Goal: Task Accomplishment & Management: Manage account settings

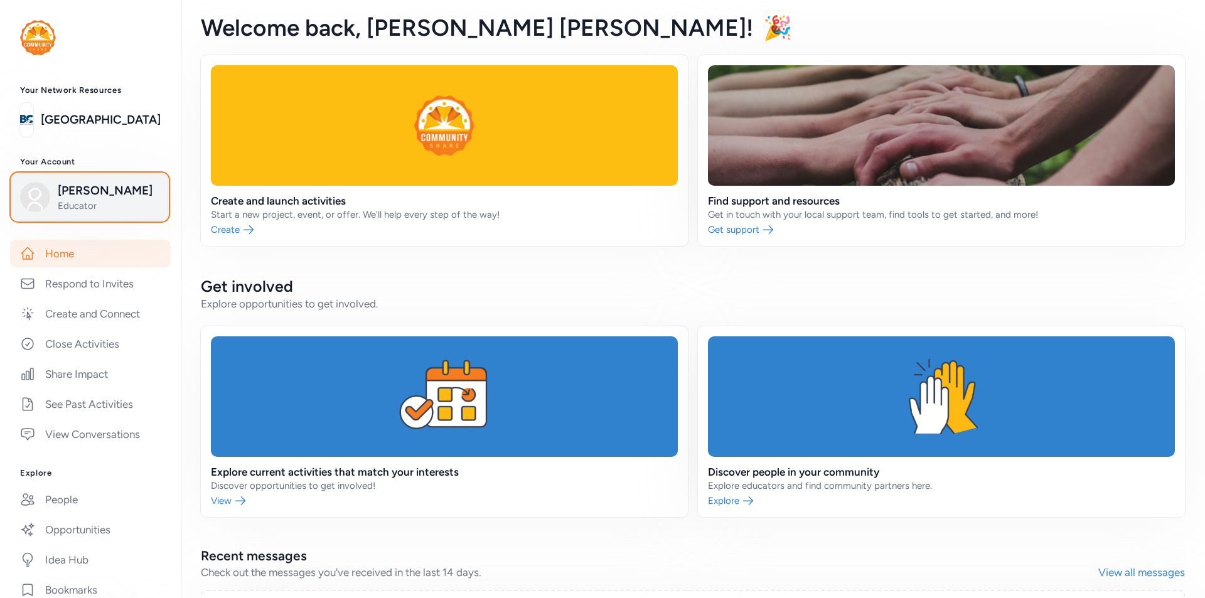
click at [151, 211] on button "[PERSON_NAME] Educator" at bounding box center [90, 197] width 156 height 46
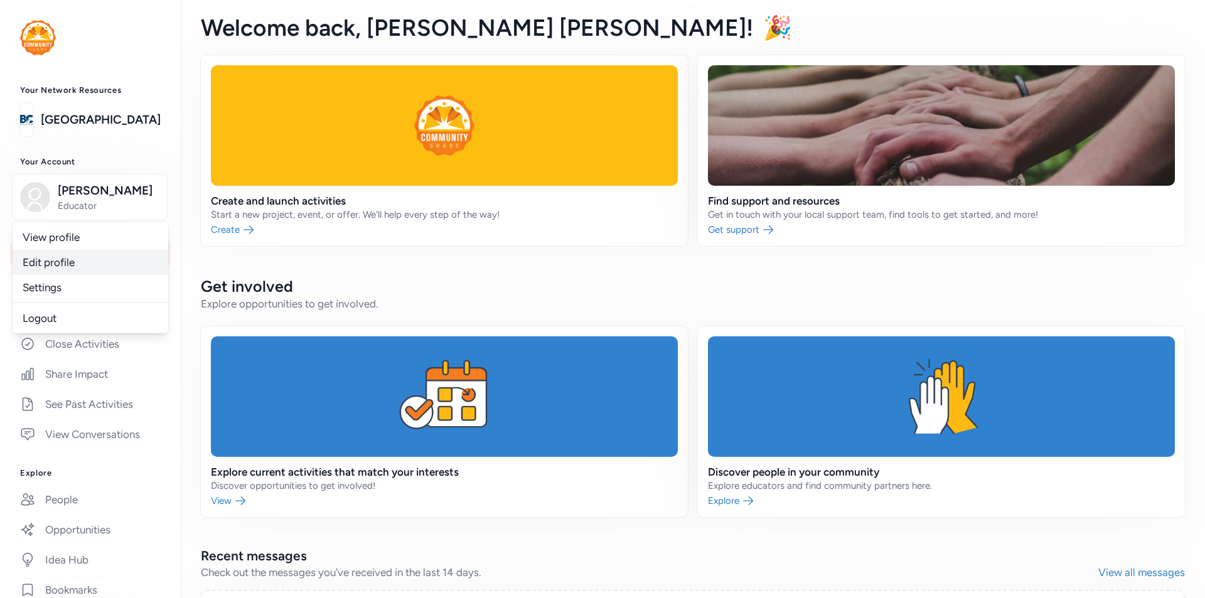
click at [85, 275] on link "Edit profile" at bounding box center [91, 262] width 156 height 25
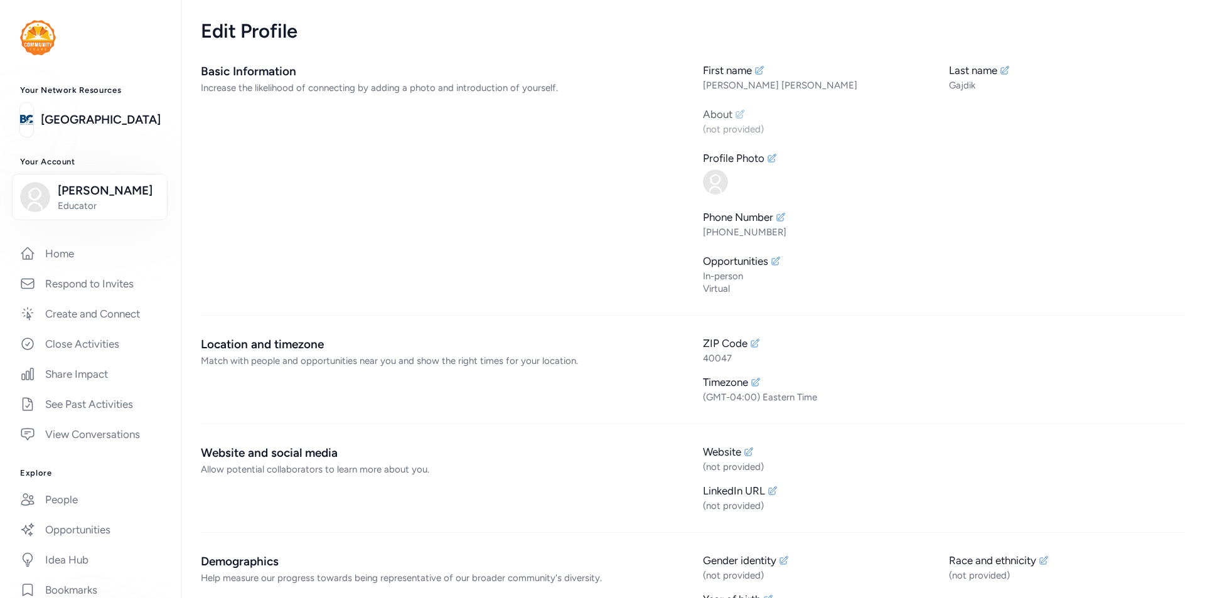
click at [721, 117] on div "About" at bounding box center [718, 114] width 30 height 15
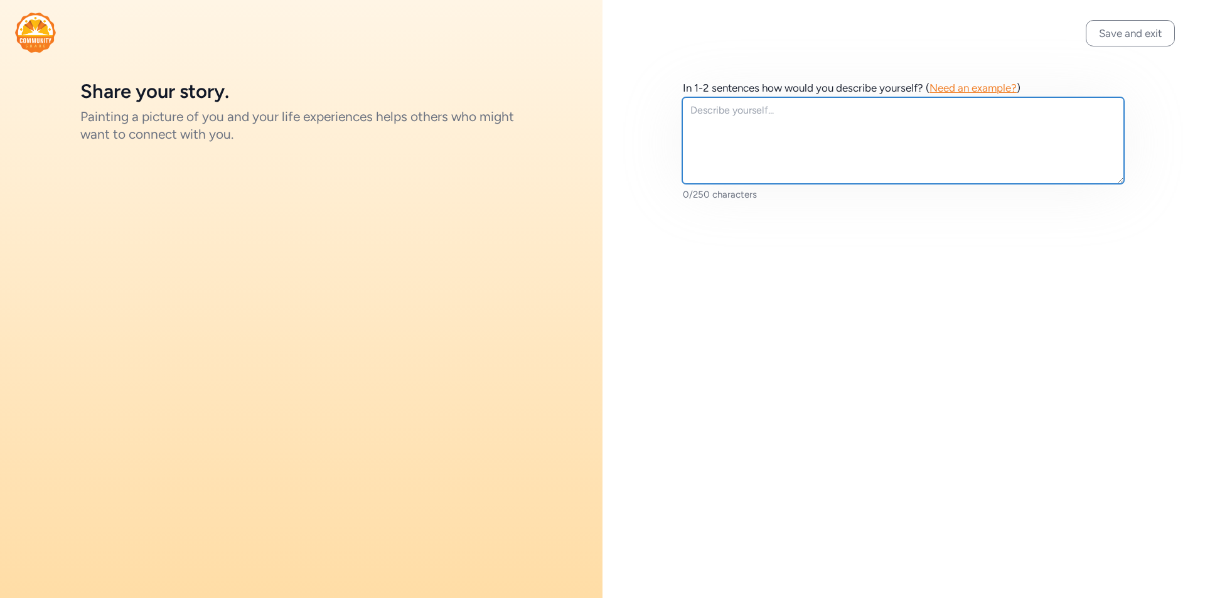
click at [721, 117] on textarea at bounding box center [903, 140] width 442 height 87
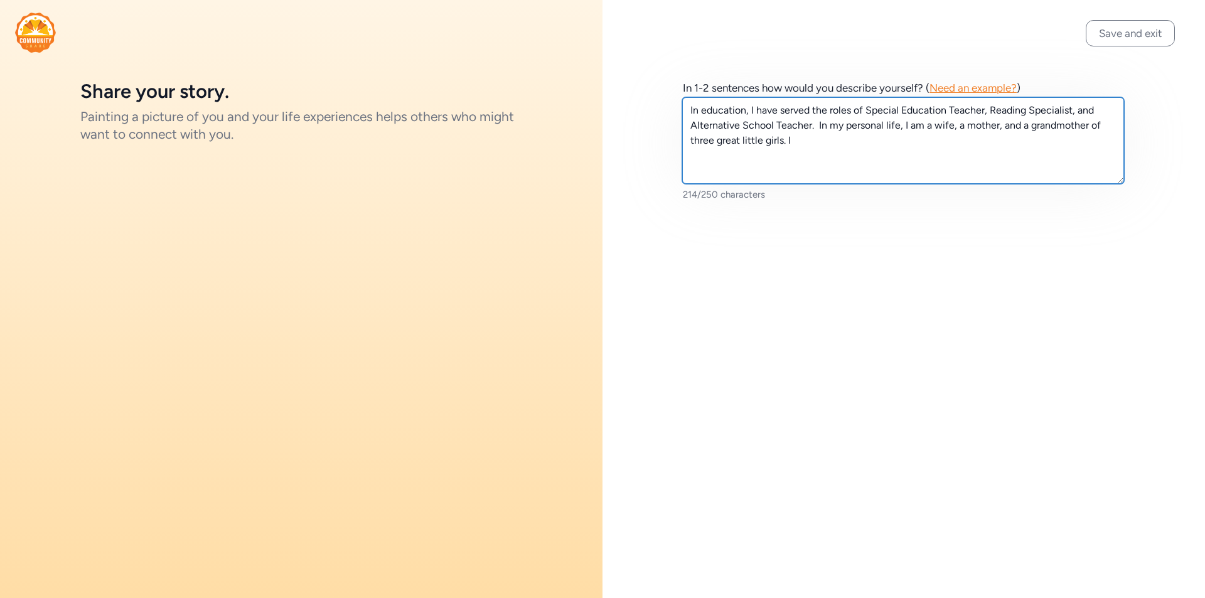
click at [809, 127] on textarea "In education, I have served the roles of Special Education Teacher, Reading Spe…" at bounding box center [903, 140] width 442 height 87
click at [812, 124] on textarea "In education, I have served the roles of Special Education Teacher, Reading Spe…" at bounding box center [903, 140] width 442 height 87
click at [814, 128] on textarea "In education, I have served the roles of Special Education Teacher, Reading Spe…" at bounding box center [903, 140] width 442 height 87
drag, startPoint x: 1093, startPoint y: 110, endPoint x: 1079, endPoint y: 110, distance: 14.4
click at [1079, 110] on textarea "In education, I have served the roles of Special Education Teacher, Reading Spe…" at bounding box center [903, 140] width 442 height 87
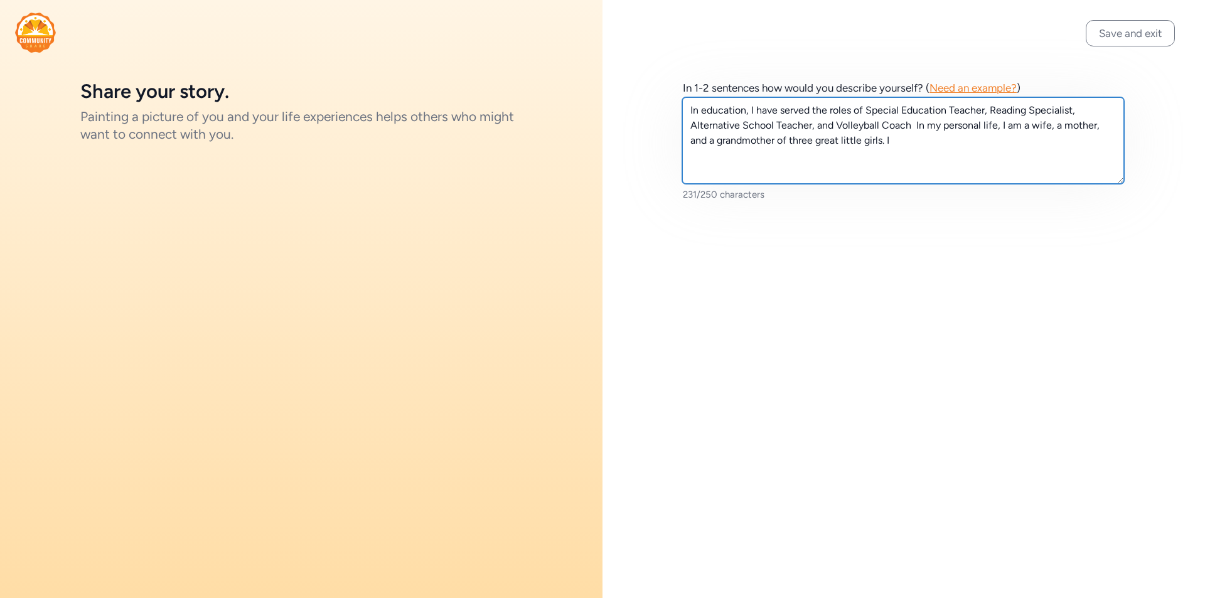
click at [693, 126] on textarea "In education, I have served the roles of Special Education Teacher, Reading Spe…" at bounding box center [903, 140] width 442 height 87
click at [888, 145] on textarea "In education, I have served the roles of Special Education Teacher, Reading Spe…" at bounding box center [903, 140] width 442 height 87
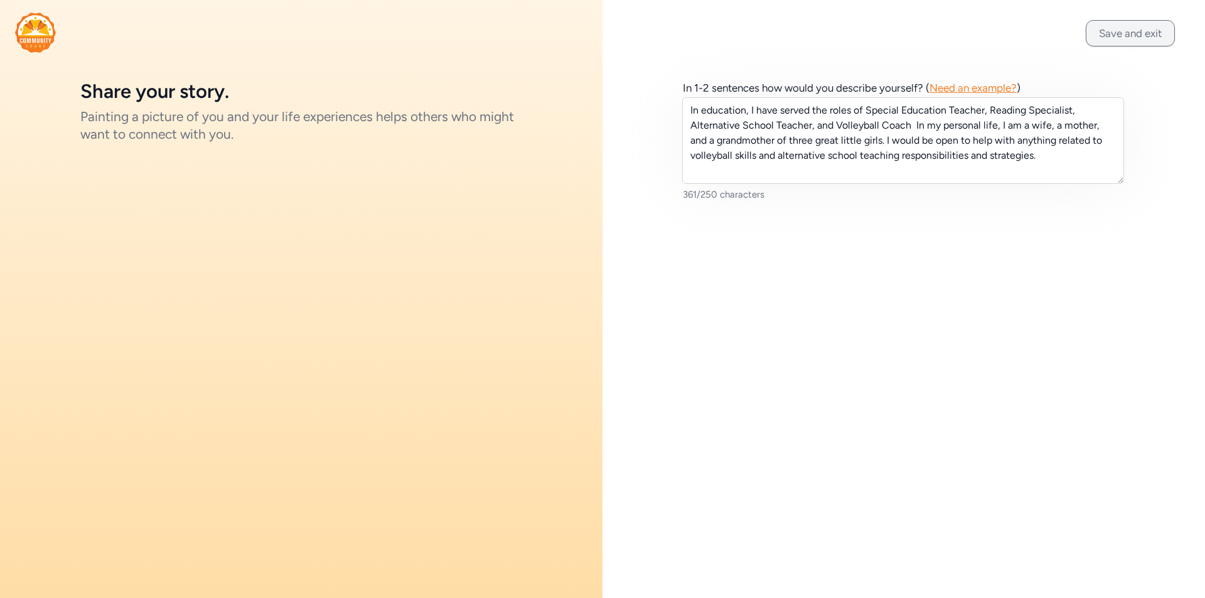
click at [1131, 40] on button "Save and exit" at bounding box center [1130, 33] width 89 height 26
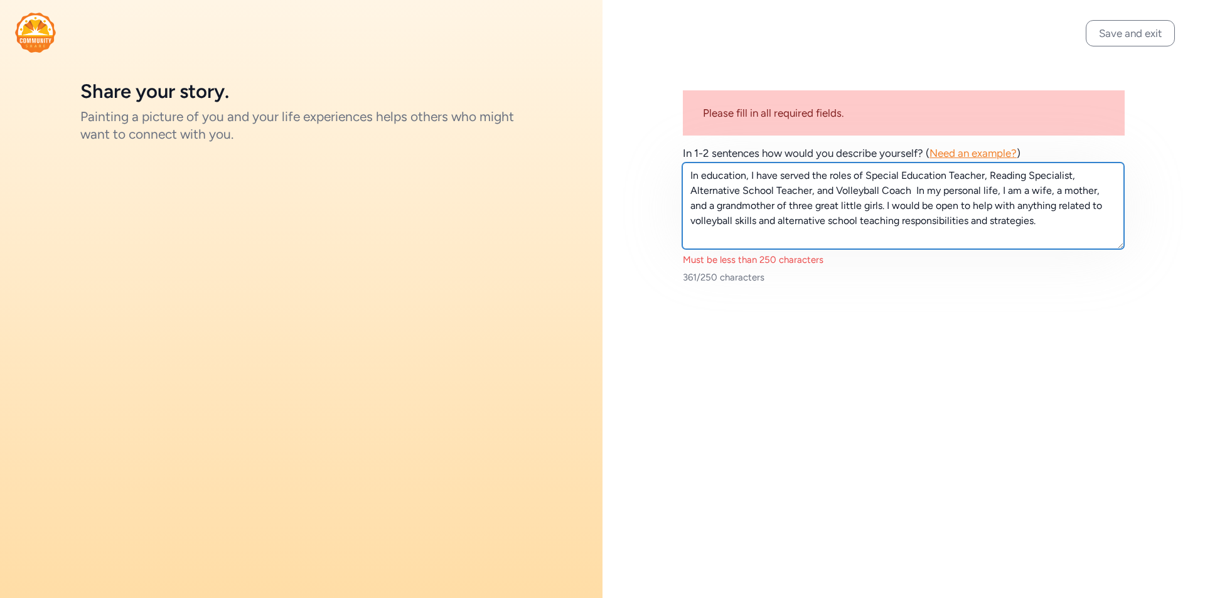
drag, startPoint x: 865, startPoint y: 208, endPoint x: 913, endPoint y: 188, distance: 51.8
click at [913, 188] on textarea "In education, I have served the roles of Special Education Teacher, Reading Spe…" at bounding box center [903, 206] width 442 height 87
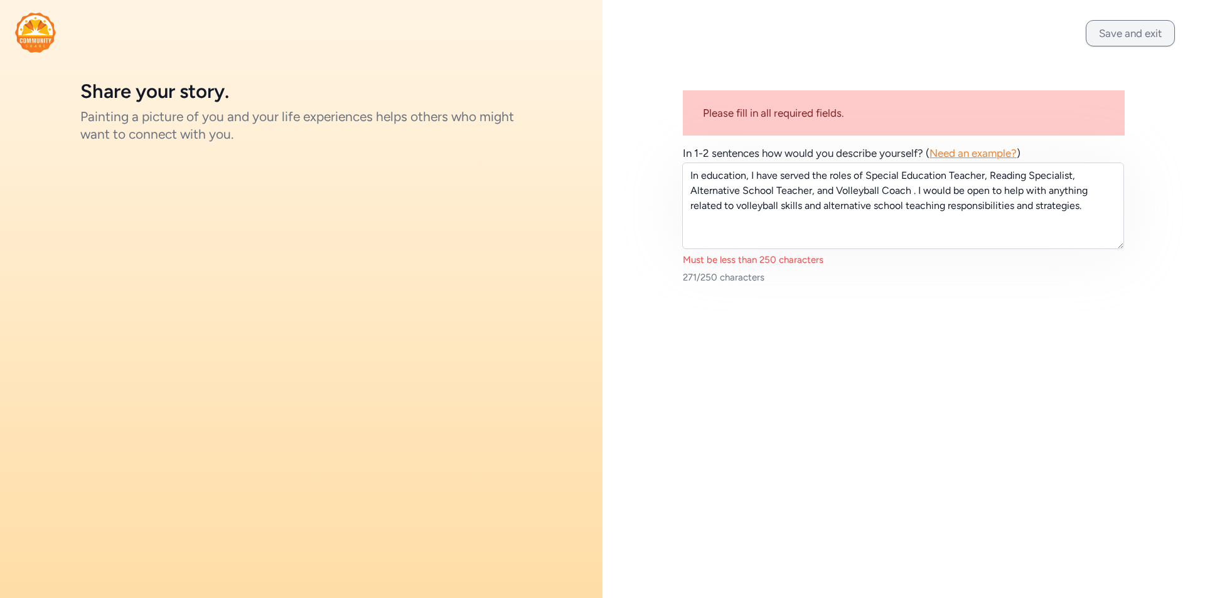
click at [1122, 25] on button "Save and exit" at bounding box center [1130, 33] width 89 height 26
click at [1125, 35] on button "Save and exit" at bounding box center [1130, 33] width 89 height 26
click at [787, 115] on div "Please fill in all required fields." at bounding box center [904, 112] width 442 height 45
click at [773, 264] on div "Must be less than 250 characters" at bounding box center [904, 260] width 442 height 13
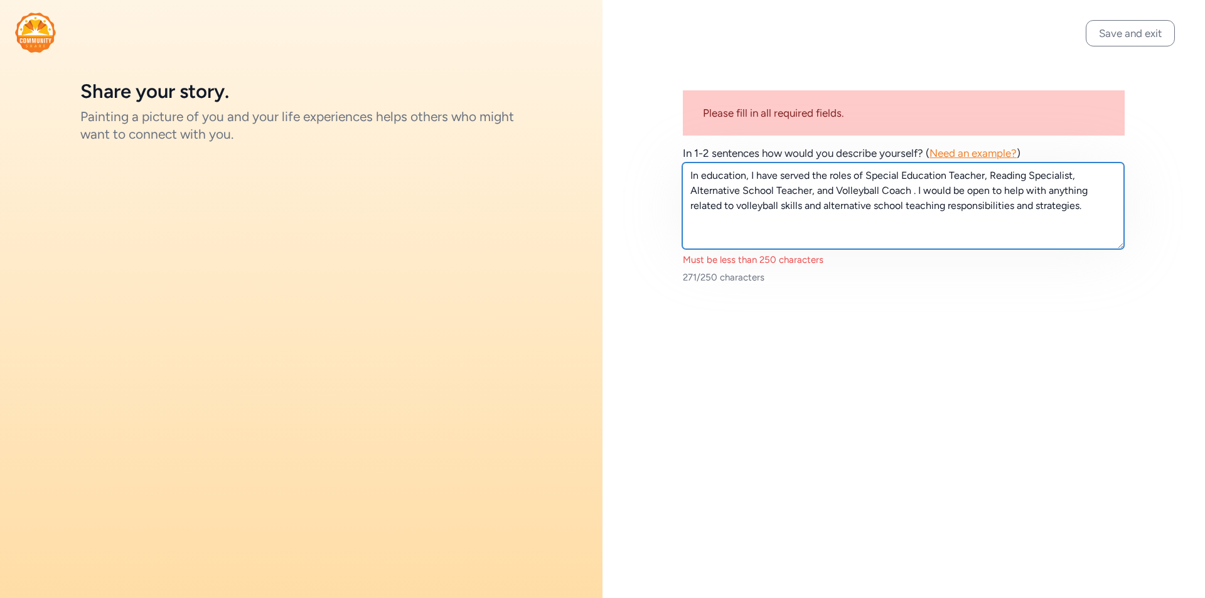
drag, startPoint x: 802, startPoint y: 208, endPoint x: 726, endPoint y: 208, distance: 76.0
click at [726, 208] on textarea "In education, I have served the roles of Special Education Teacher, Reading Spe…" at bounding box center [903, 206] width 442 height 87
type textarea "In education, I have served the roles of Special Education Teacher, Reading Spe…"
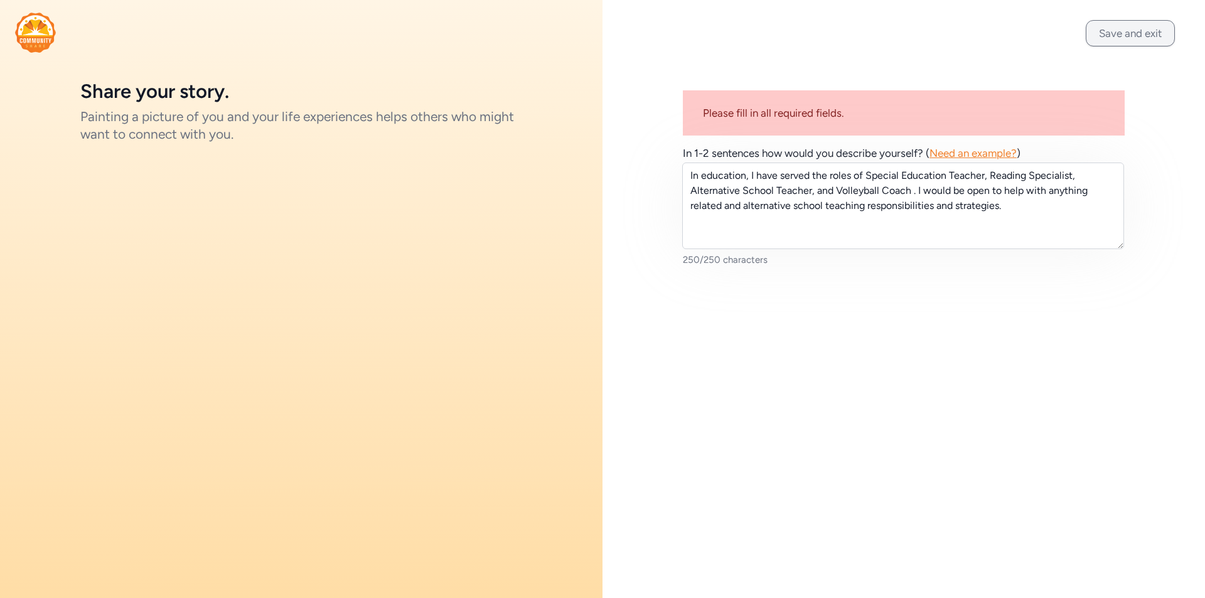
click at [1127, 35] on button "Save and exit" at bounding box center [1130, 33] width 89 height 26
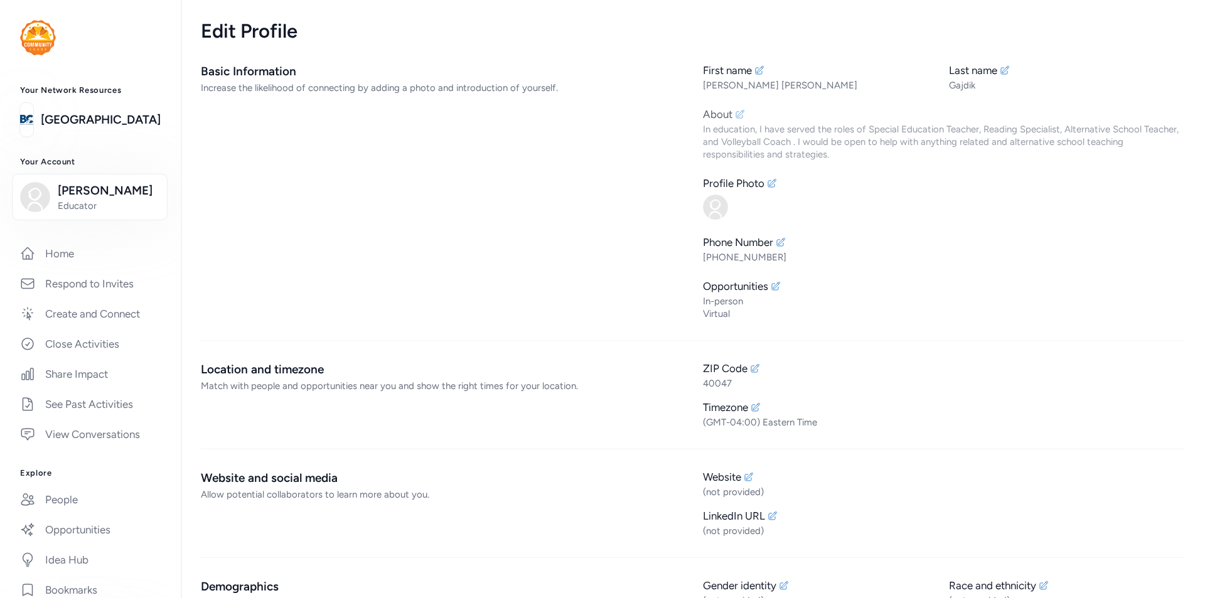
click at [773, 136] on div "In education, I have served the roles of Special Education Teacher, Reading Spe…" at bounding box center [944, 142] width 482 height 38
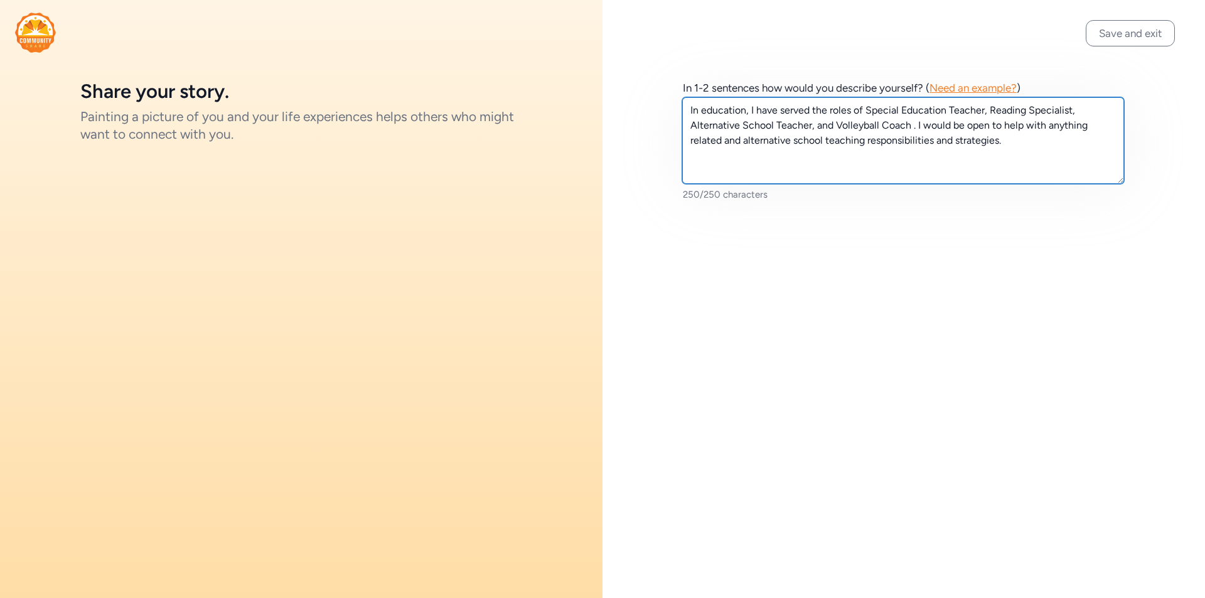
drag, startPoint x: 741, startPoint y: 139, endPoint x: 726, endPoint y: 139, distance: 15.1
click at [726, 139] on textarea "In education, I have served the roles of Special Education Teacher, Reading Spe…" at bounding box center [903, 140] width 442 height 87
type textarea "In education, I have served the roles of Special Education Teacher, Reading Spe…"
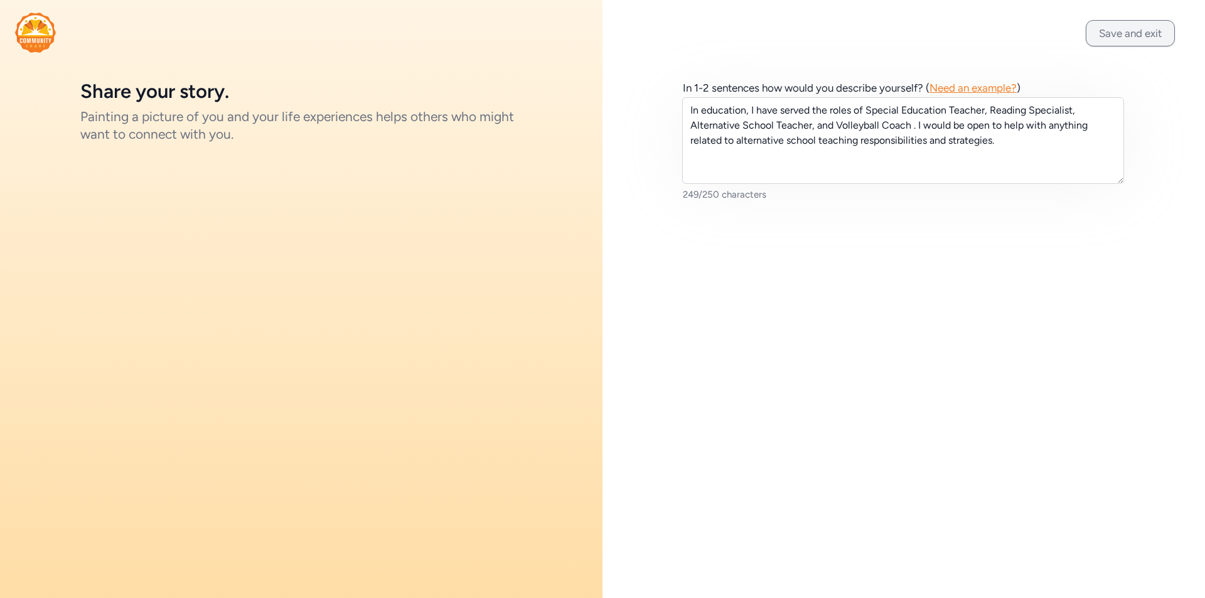
click at [1129, 39] on button "Save and exit" at bounding box center [1130, 33] width 89 height 26
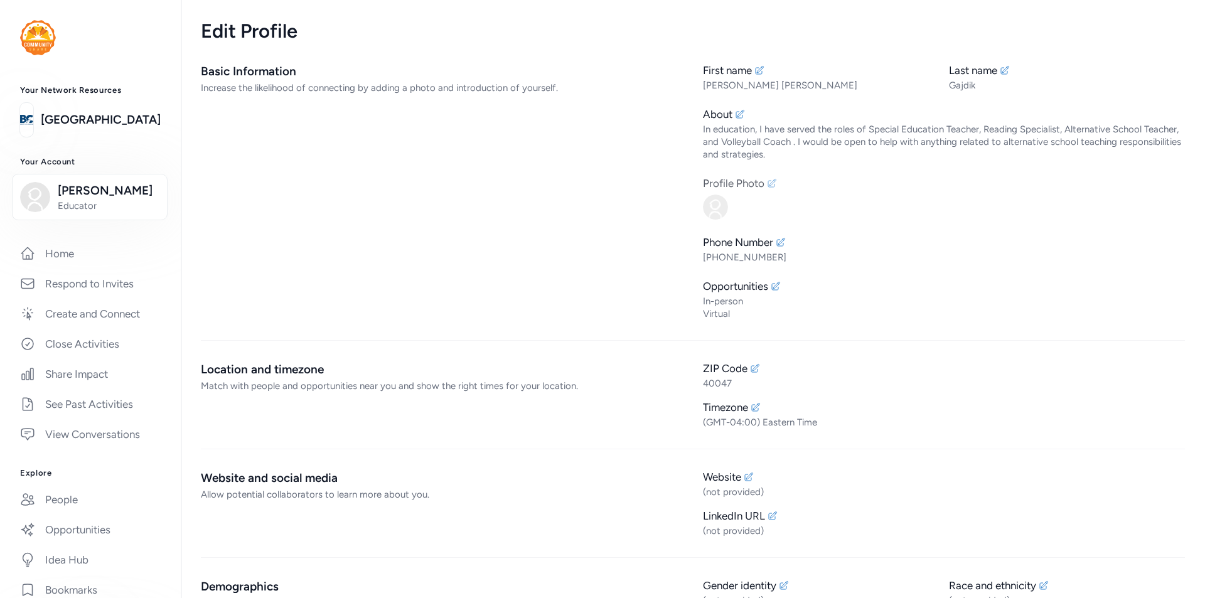
click at [719, 202] on img at bounding box center [715, 207] width 25 height 25
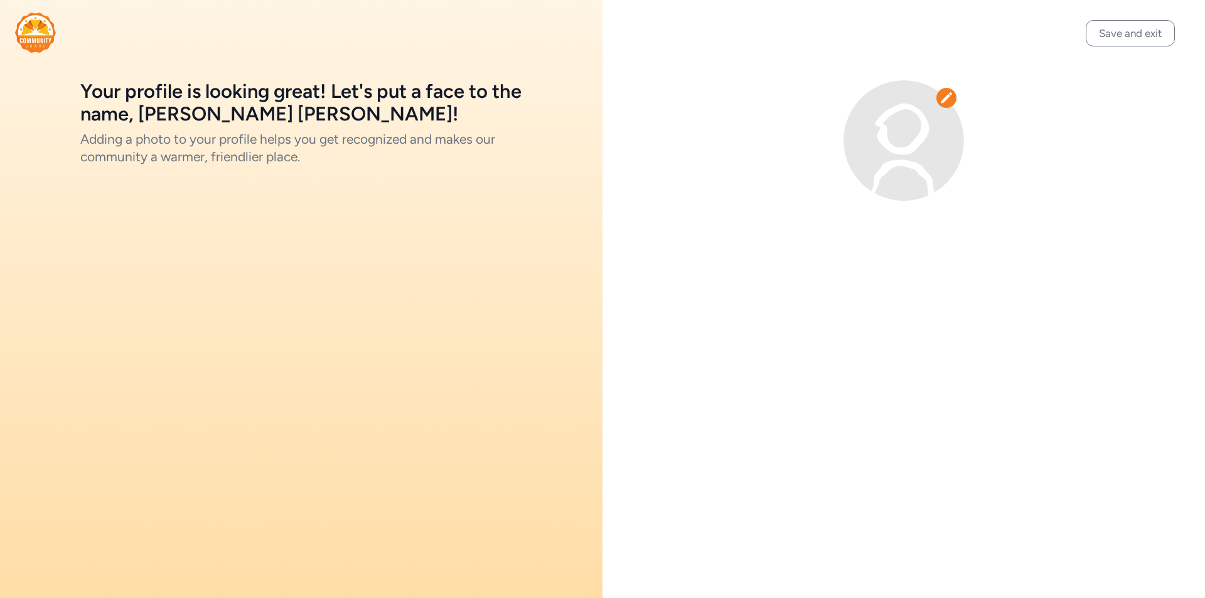
click at [913, 145] on img at bounding box center [904, 140] width 121 height 121
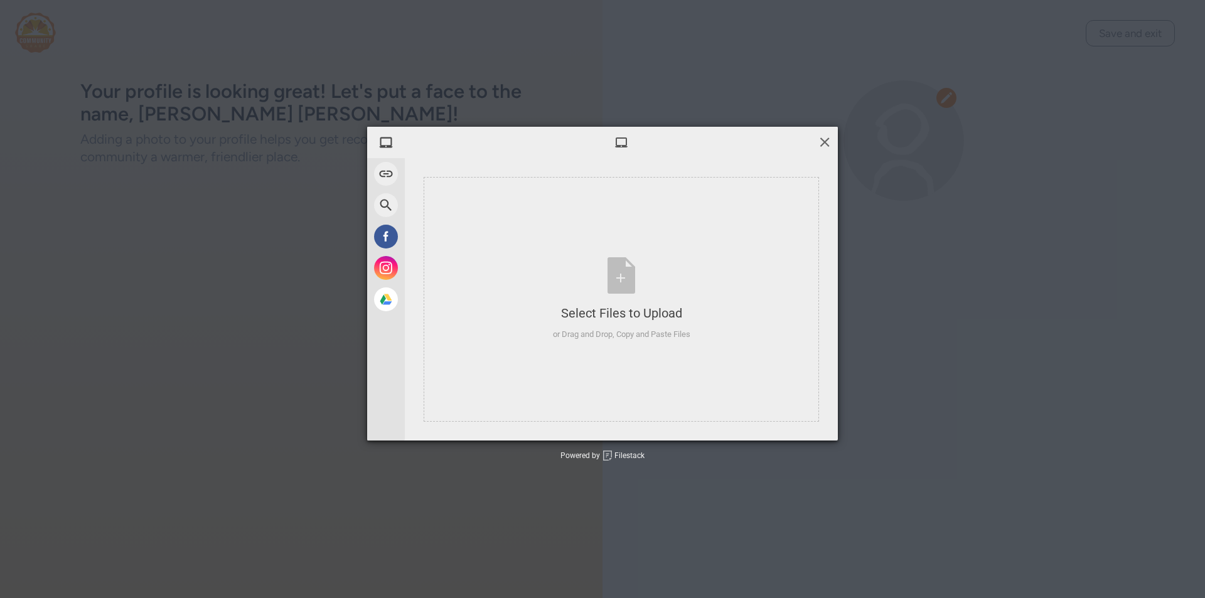
click at [822, 142] on span at bounding box center [825, 142] width 14 height 14
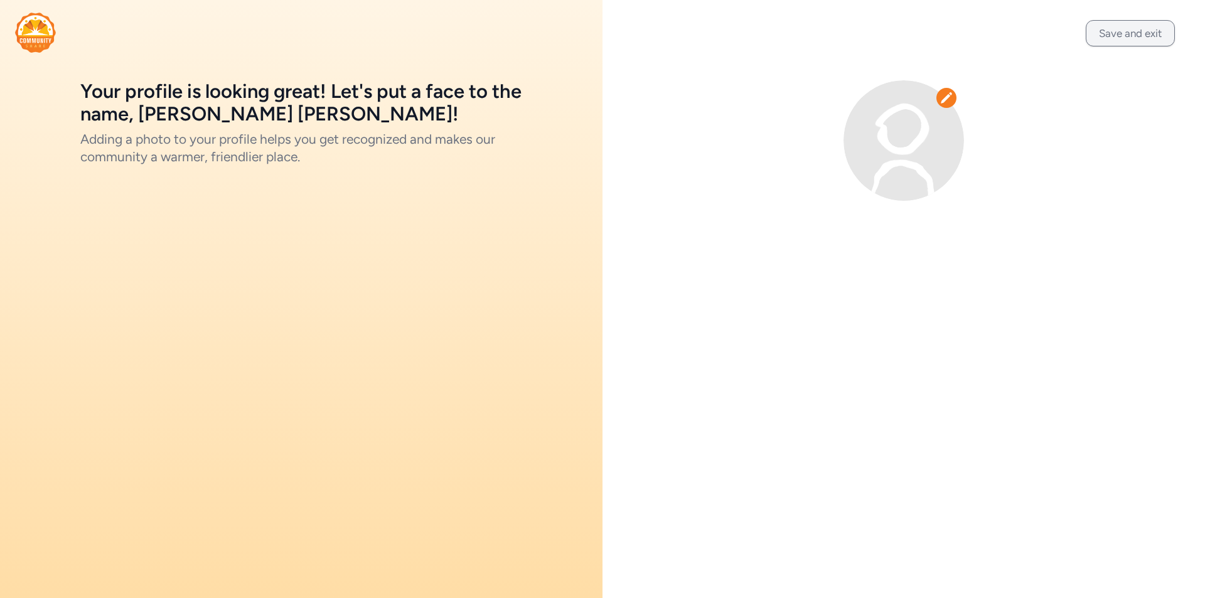
click at [1105, 33] on button "Save and exit" at bounding box center [1130, 33] width 89 height 26
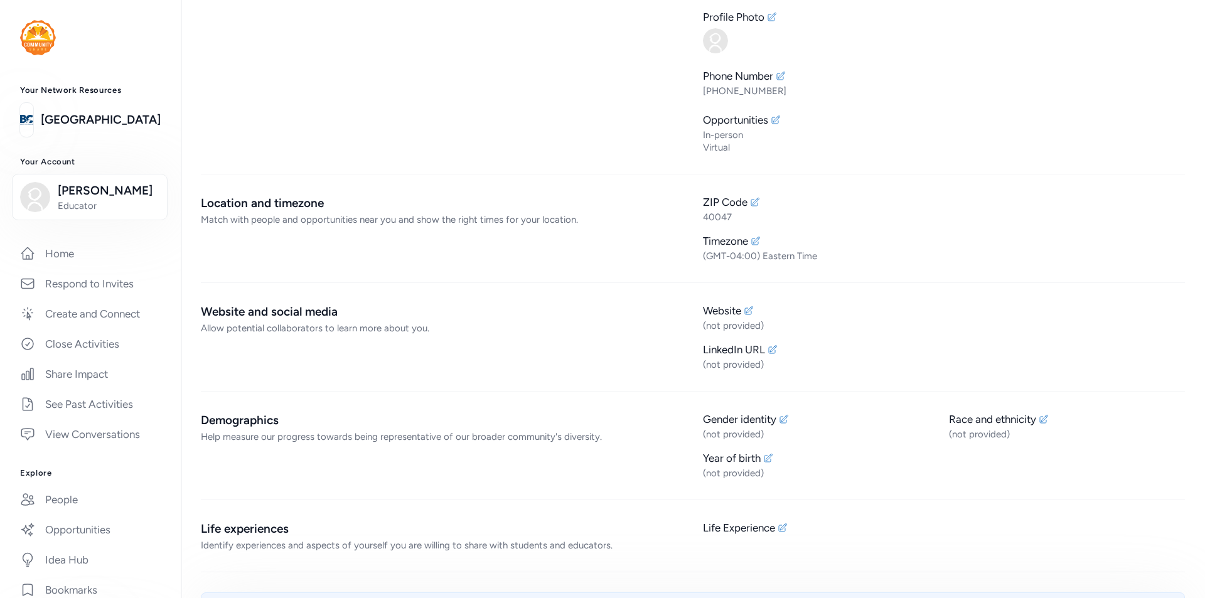
scroll to position [188, 0]
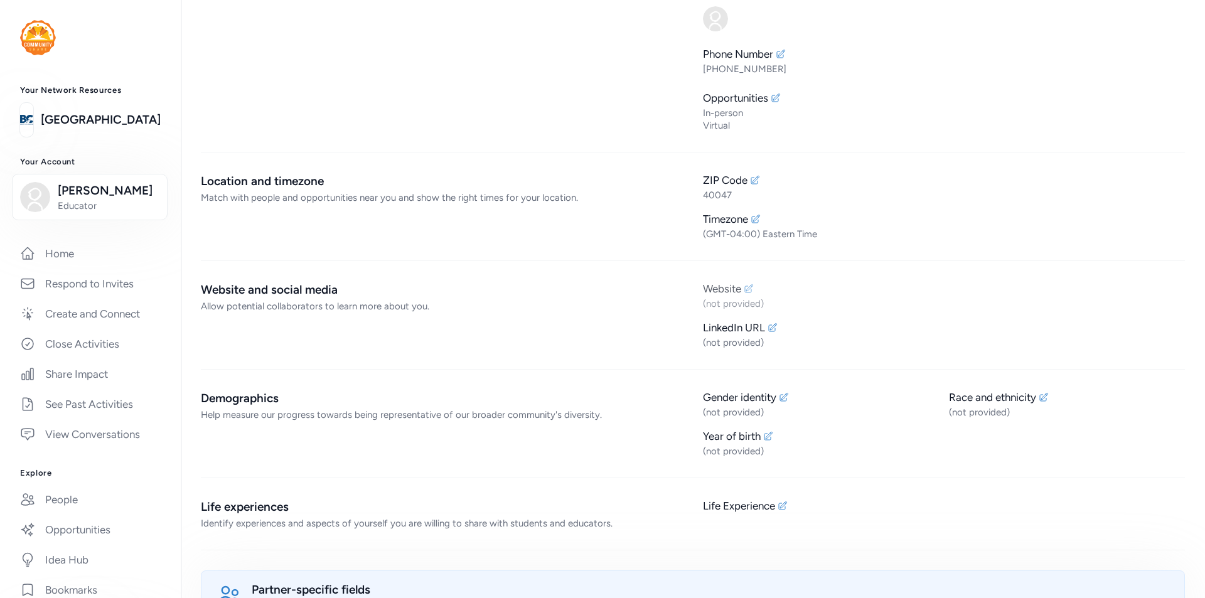
click at [722, 290] on div "Website" at bounding box center [722, 288] width 38 height 15
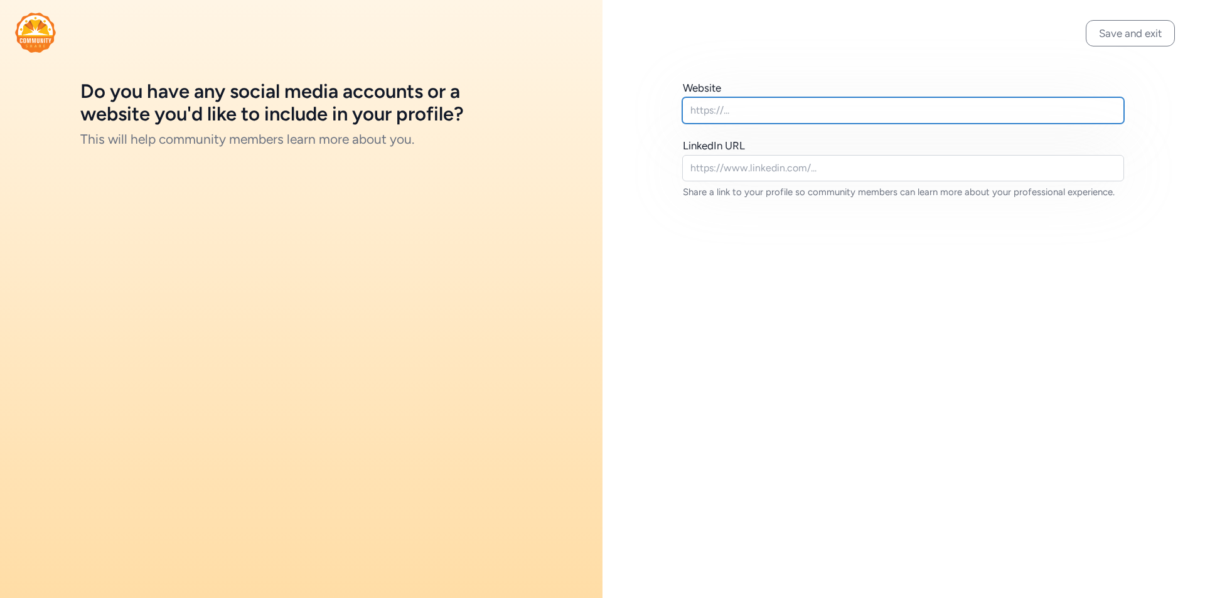
click at [704, 110] on input "text" at bounding box center [903, 110] width 442 height 26
type input "[PERSON_NAME][EMAIL_ADDRESS][PERSON_NAME][DOMAIN_NAME]"
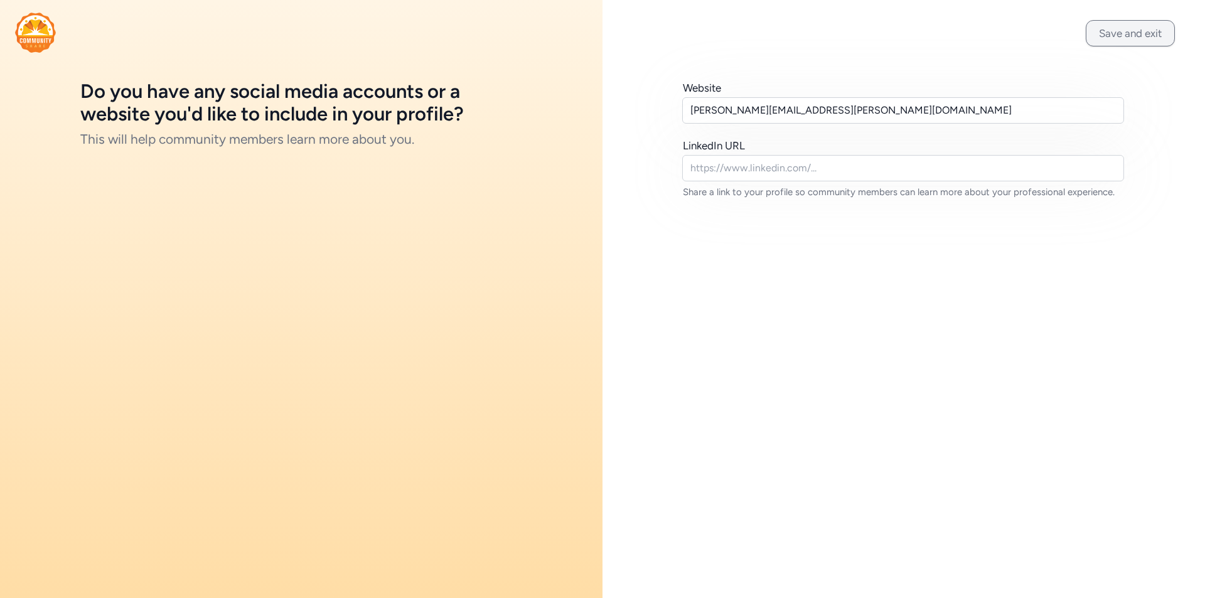
click at [1159, 33] on button "Save and exit" at bounding box center [1130, 33] width 89 height 26
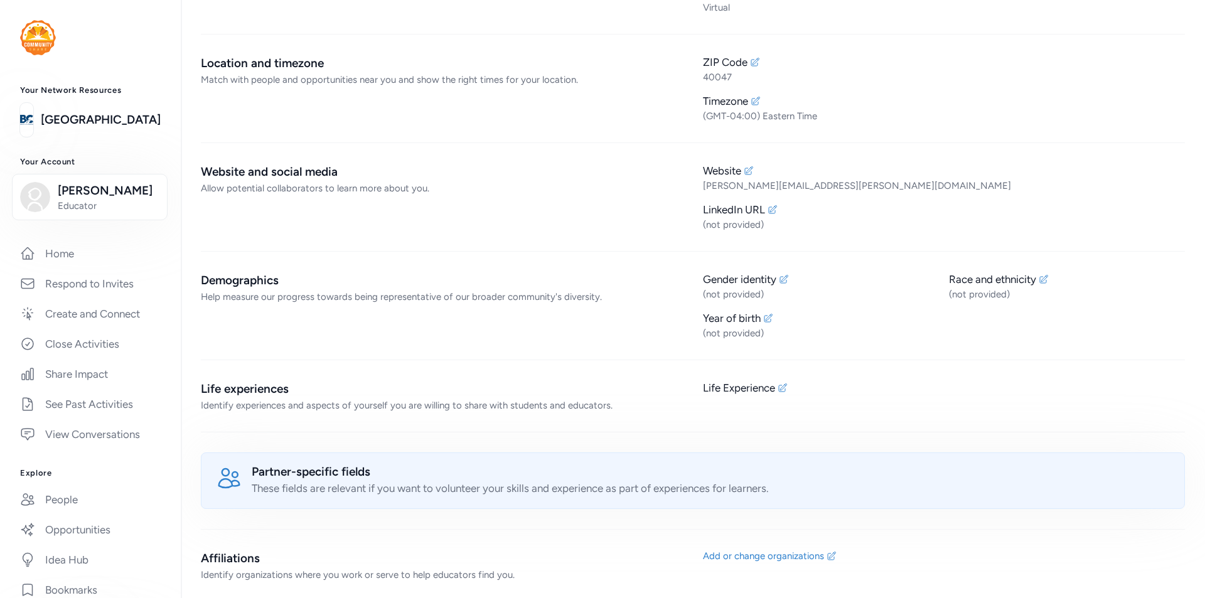
scroll to position [314, 0]
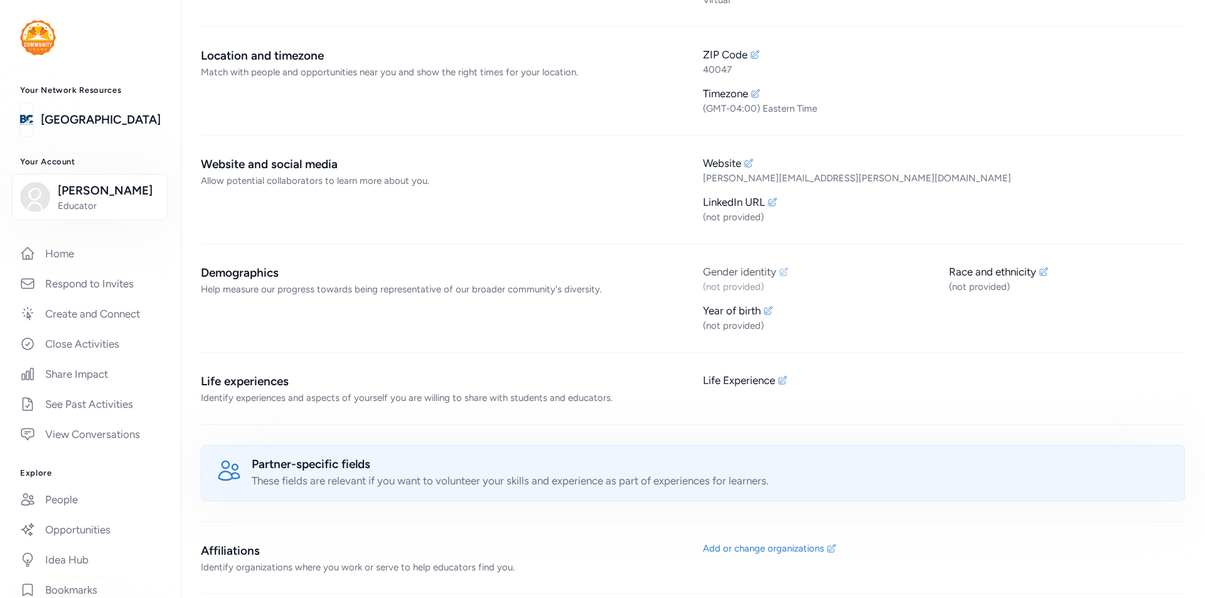
click at [706, 275] on div "Gender identity" at bounding box center [739, 271] width 73 height 15
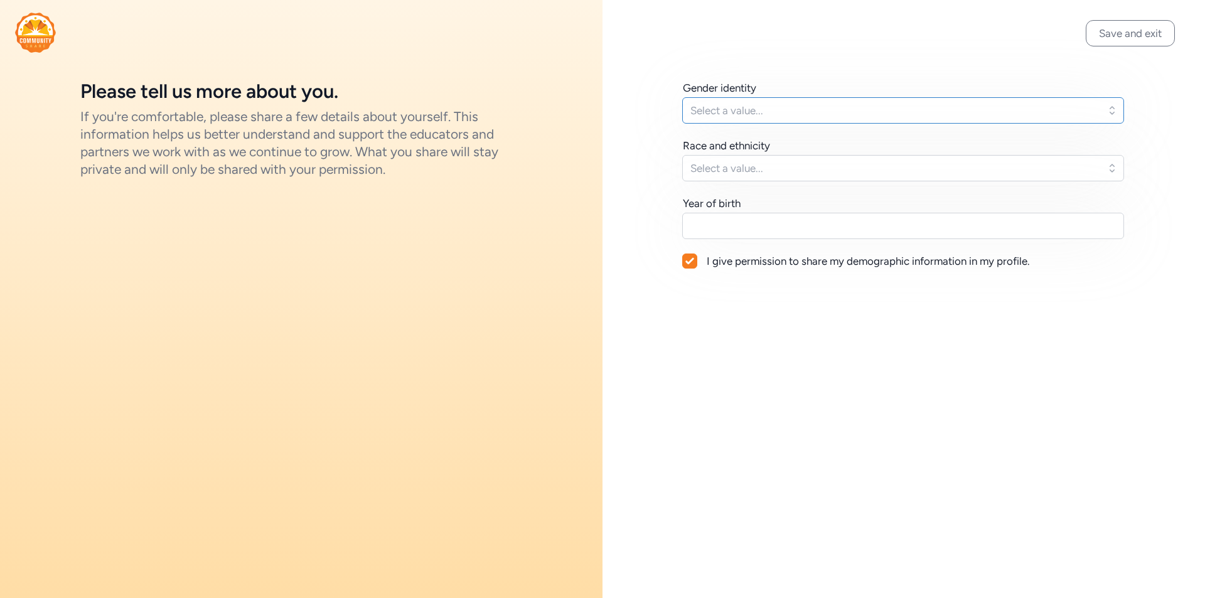
click at [732, 106] on span "Select a value..." at bounding box center [894, 110] width 408 height 15
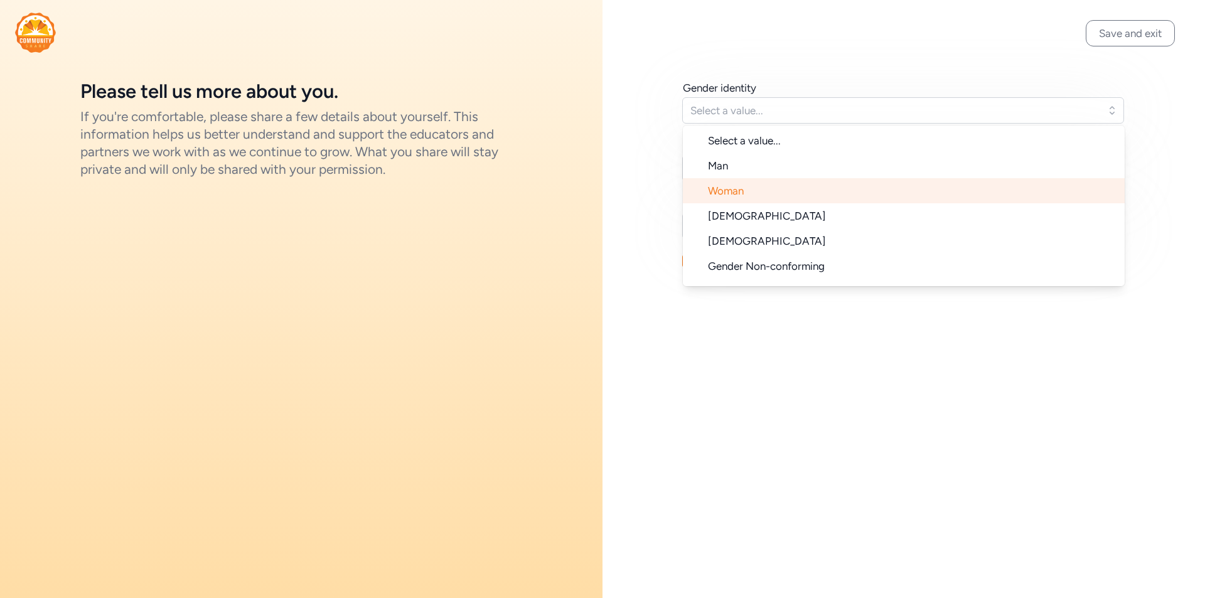
click at [736, 191] on span "Woman" at bounding box center [726, 191] width 36 height 13
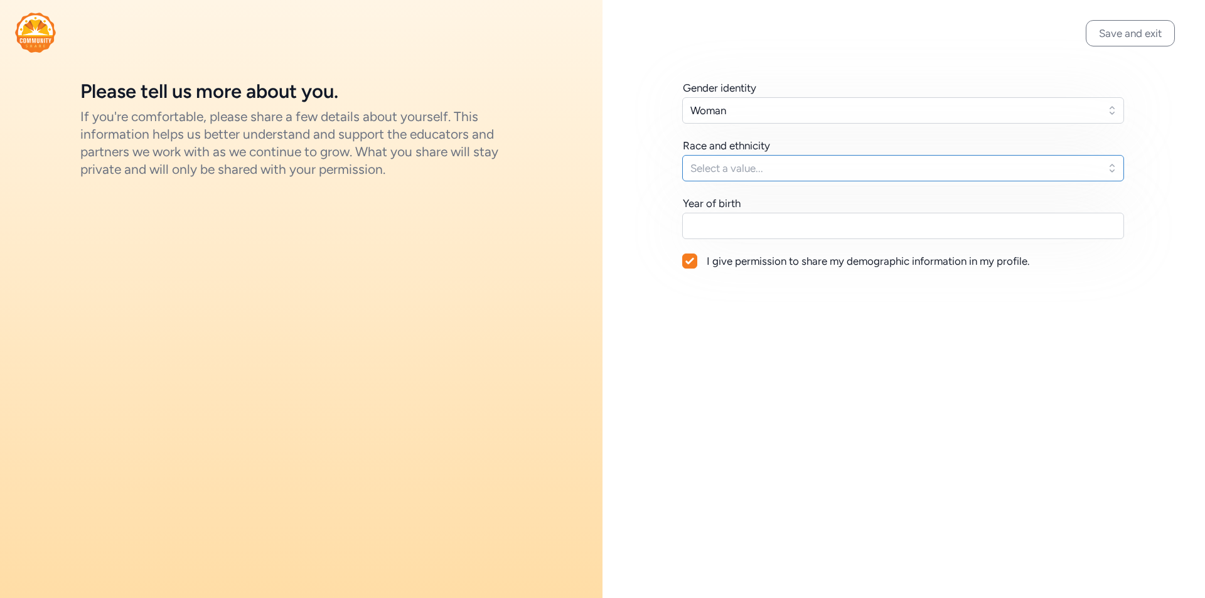
click at [736, 176] on button "Select a value..." at bounding box center [903, 168] width 442 height 26
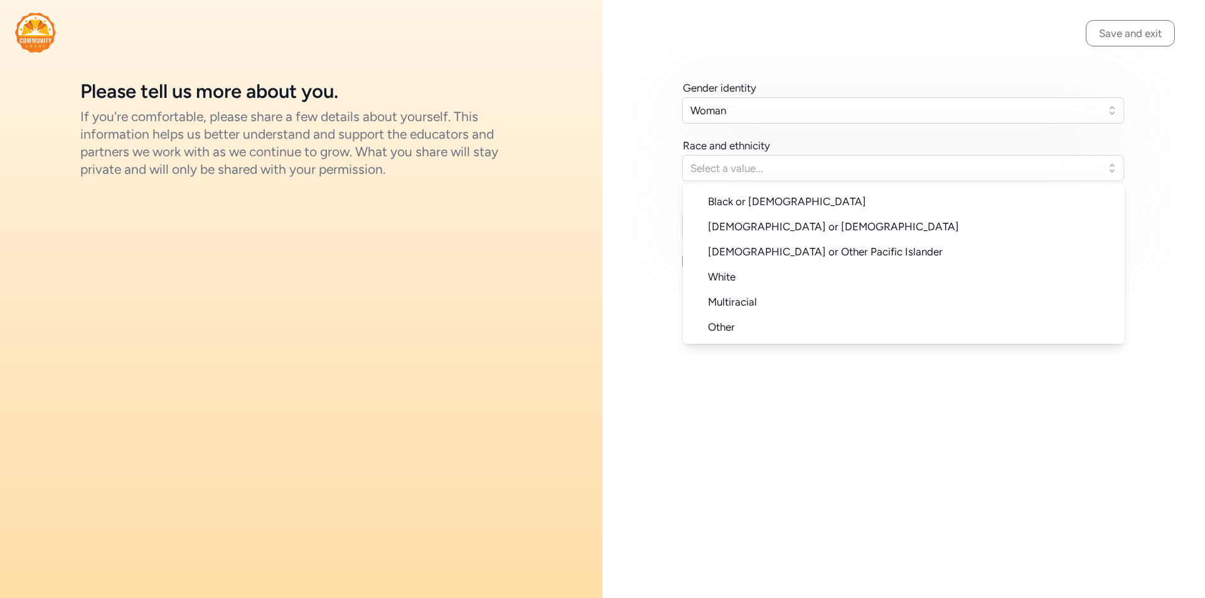
scroll to position [83, 0]
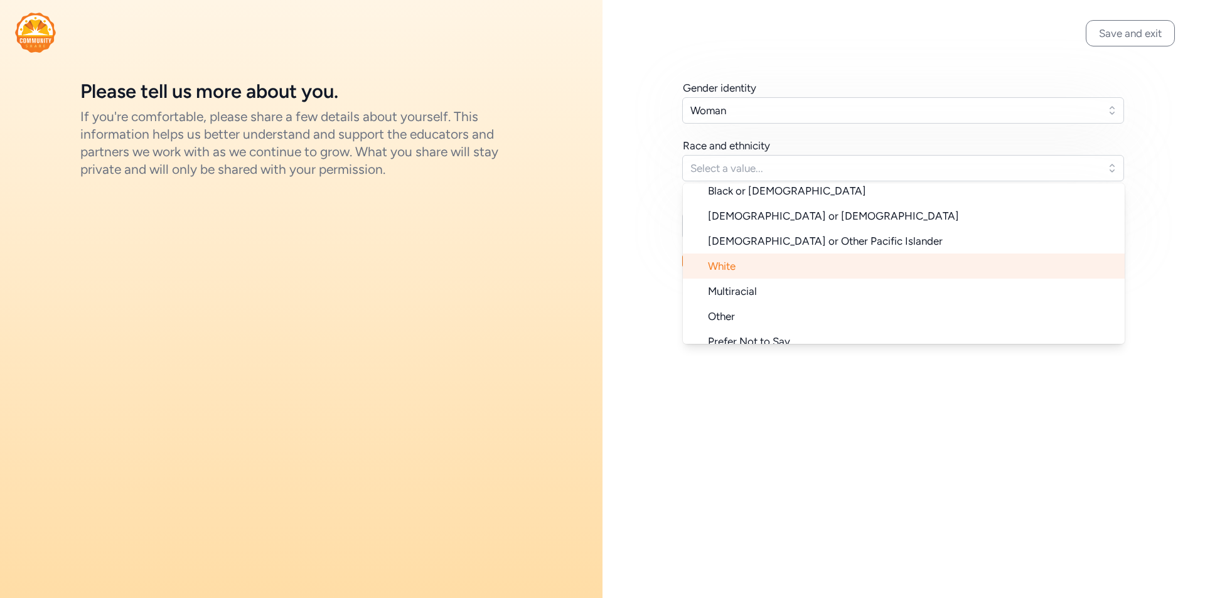
click at [792, 267] on li "White" at bounding box center [904, 266] width 442 height 25
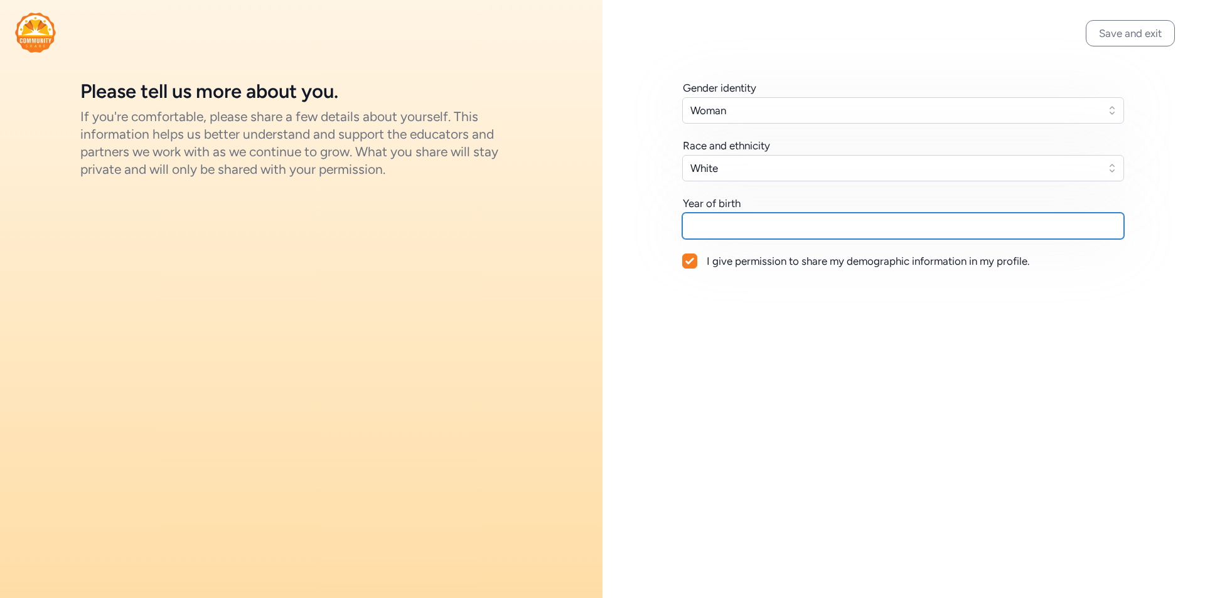
click at [715, 218] on input "text" at bounding box center [903, 226] width 442 height 26
type input "1970"
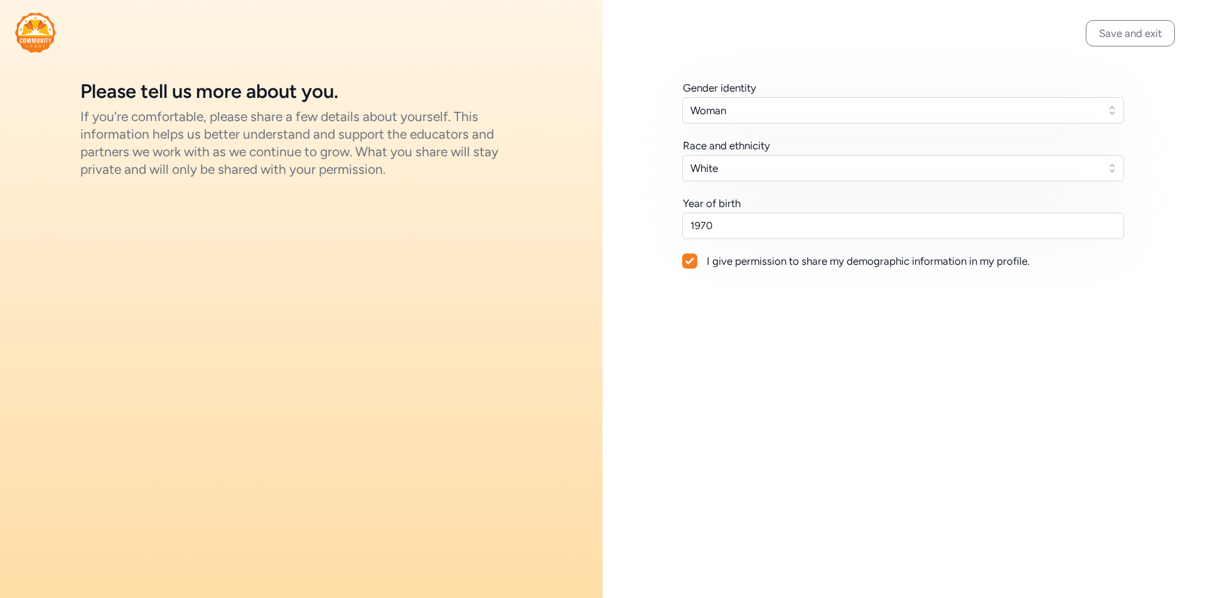
click at [748, 373] on div "Save and exit Gender identity Woman Race and ethnicity [DEMOGRAPHIC_DATA] Year …" at bounding box center [904, 299] width 603 height 598
click at [696, 261] on div at bounding box center [690, 261] width 14 height 14
checkbox input "false"
click at [1127, 31] on button "Save and exit" at bounding box center [1130, 33] width 89 height 26
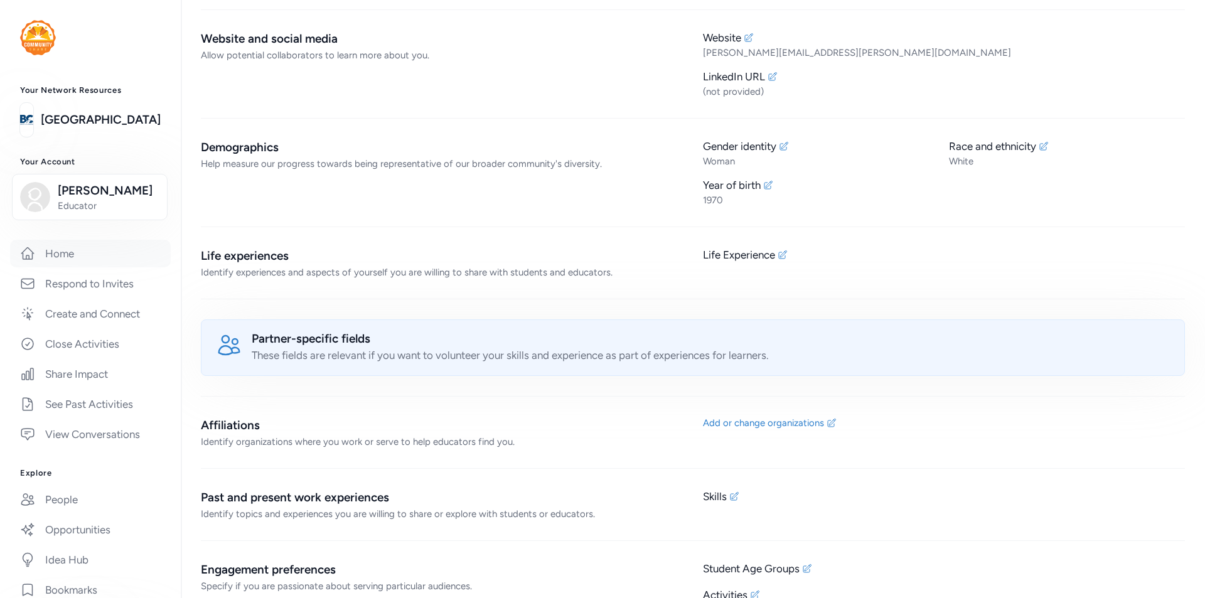
click at [82, 267] on link "Home" at bounding box center [90, 254] width 161 height 28
